Goal: Task Accomplishment & Management: Manage account settings

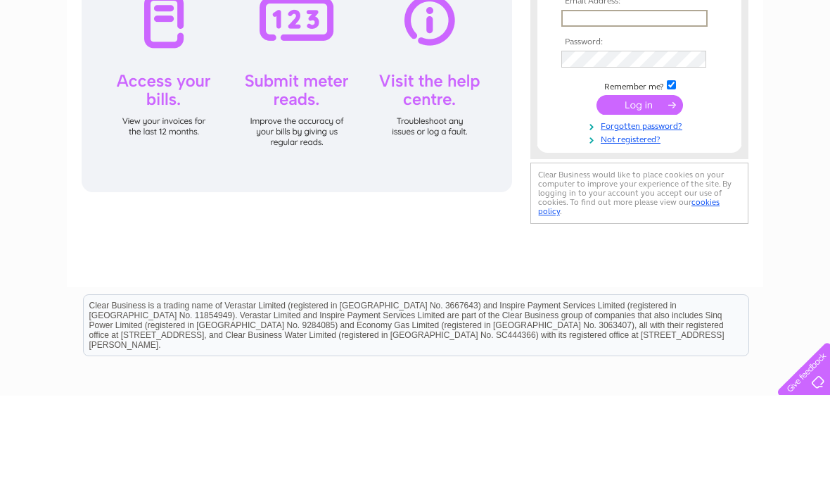
type input "[PERSON_NAME][EMAIL_ADDRESS][DOMAIN_NAME]"
click at [640, 212] on input "submit" at bounding box center [640, 211] width 87 height 20
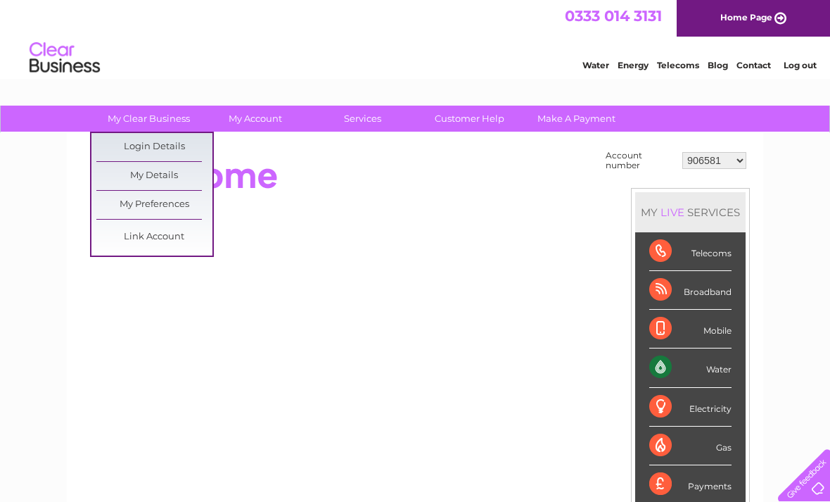
click at [187, 152] on link "Login Details" at bounding box center [154, 147] width 116 height 28
click at [166, 182] on link "My Details" at bounding box center [154, 176] width 116 height 28
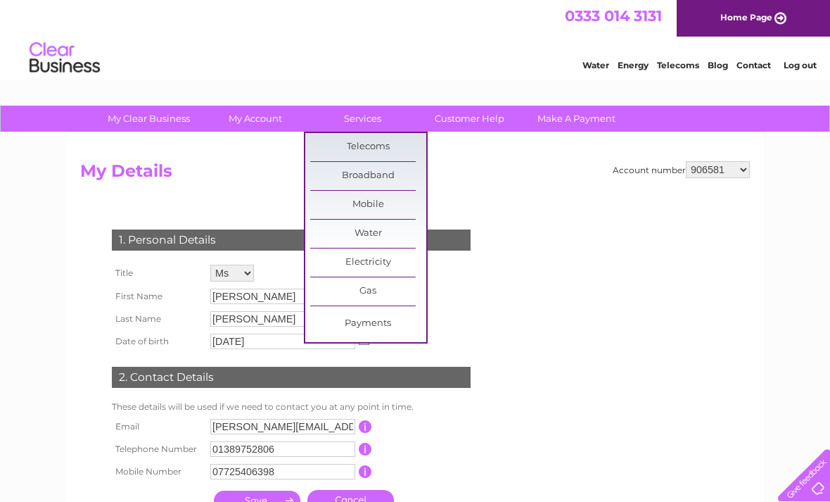
click at [398, 329] on link "Payments" at bounding box center [368, 324] width 116 height 28
click at [217, 82] on div "Water Energy Telecoms Blog Contact Log out" at bounding box center [415, 60] width 830 height 46
click at [255, 199] on form "Account number 906581 30277487 My Details 1. Personal Details Title Mr Mrs Ms M…" at bounding box center [415, 353] width 670 height 384
click at [511, 193] on form "Account number 906581 30277487 My Details 1. Personal Details Title Mr Mrs Ms M…" at bounding box center [415, 353] width 670 height 384
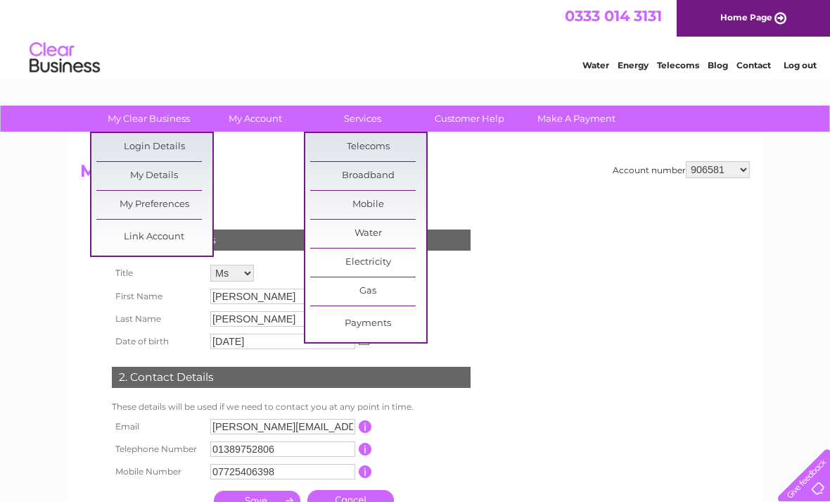
click at [544, 225] on form "Account number 906581 30277487 My Details 1. Personal Details Title Mr Mrs Ms M…" at bounding box center [415, 353] width 670 height 384
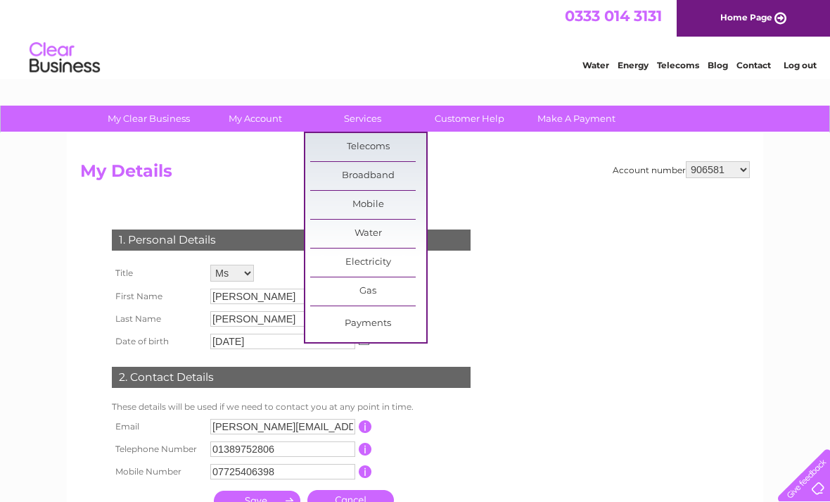
click at [494, 177] on h2 "My Details" at bounding box center [415, 174] width 670 height 27
click at [385, 179] on link "Broadband" at bounding box center [368, 176] width 116 height 28
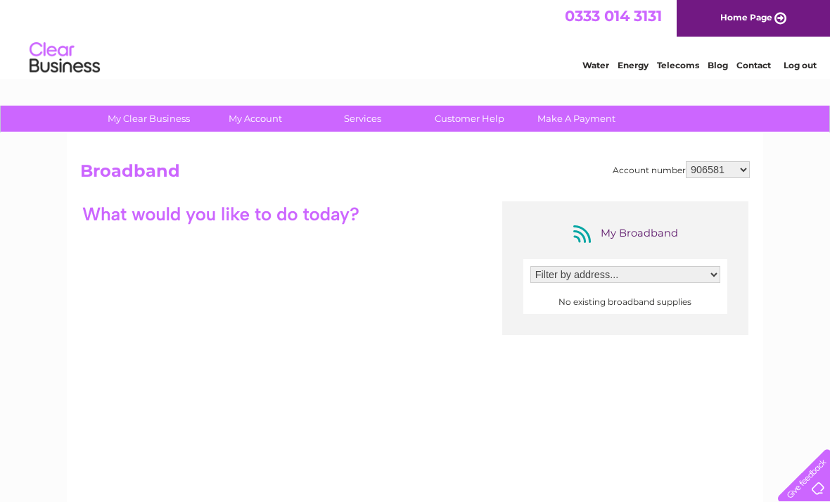
click at [803, 67] on link "Log out" at bounding box center [800, 65] width 33 height 11
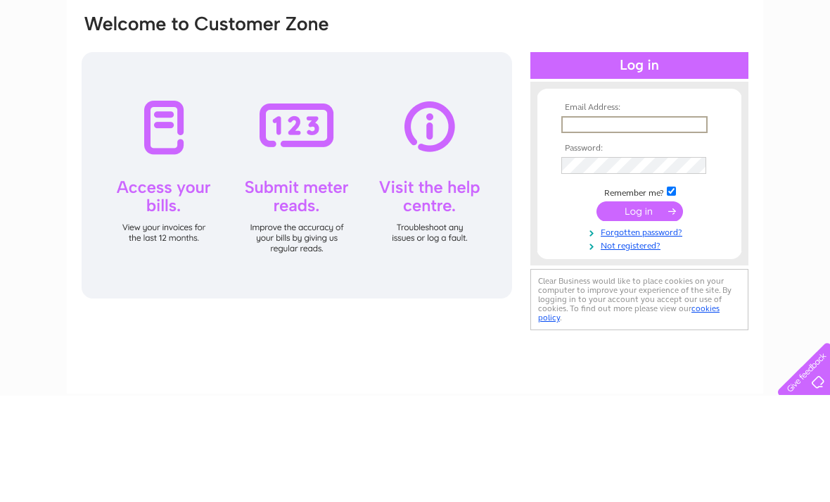
type input "[PERSON_NAME][EMAIL_ADDRESS][DOMAIN_NAME]"
